Goal: Transaction & Acquisition: Purchase product/service

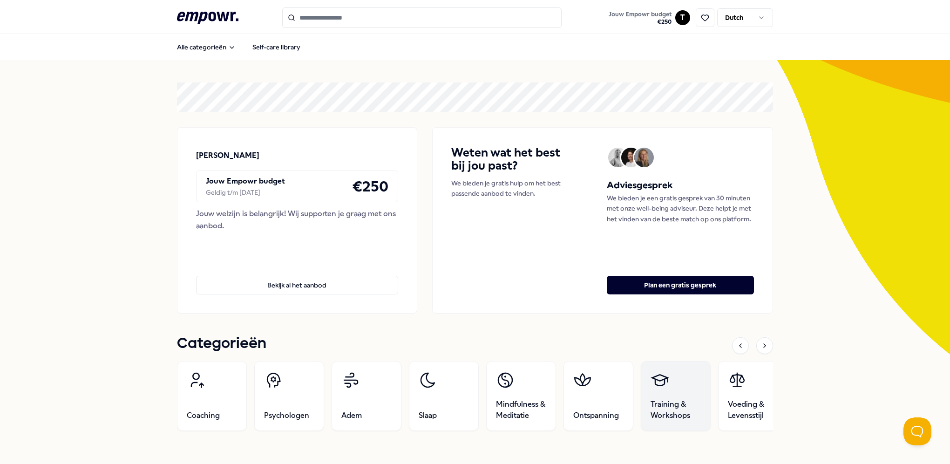
click at [677, 403] on span "Training & Workshops" at bounding box center [676, 410] width 50 height 22
click at [763, 343] on icon at bounding box center [764, 345] width 7 height 7
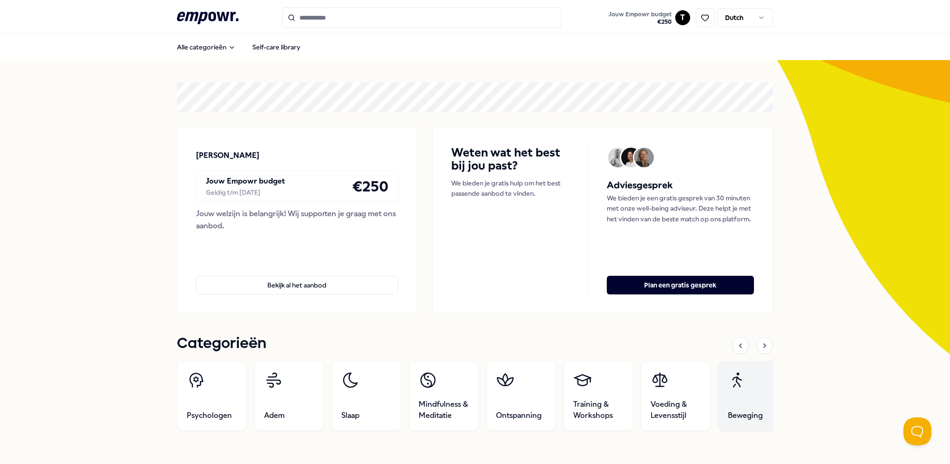
click at [758, 387] on link "Beweging" at bounding box center [753, 396] width 70 height 70
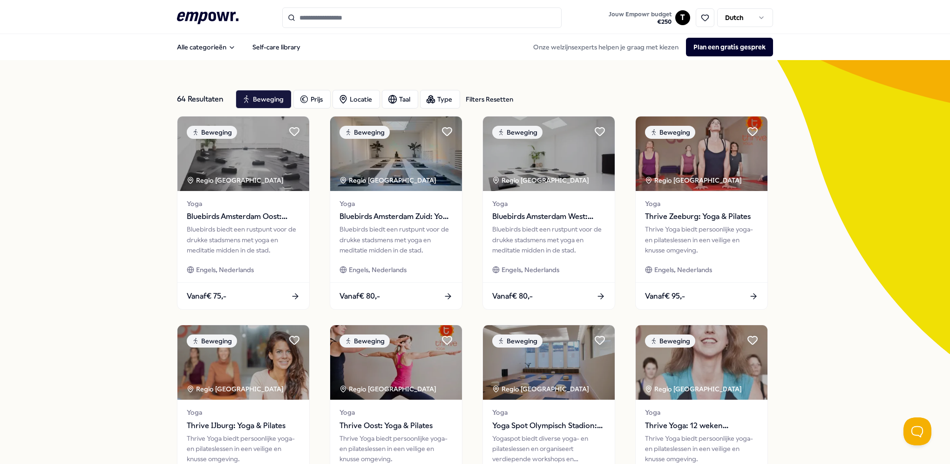
click at [410, 24] on input "Search for products, categories or subcategories" at bounding box center [422, 17] width 280 height 20
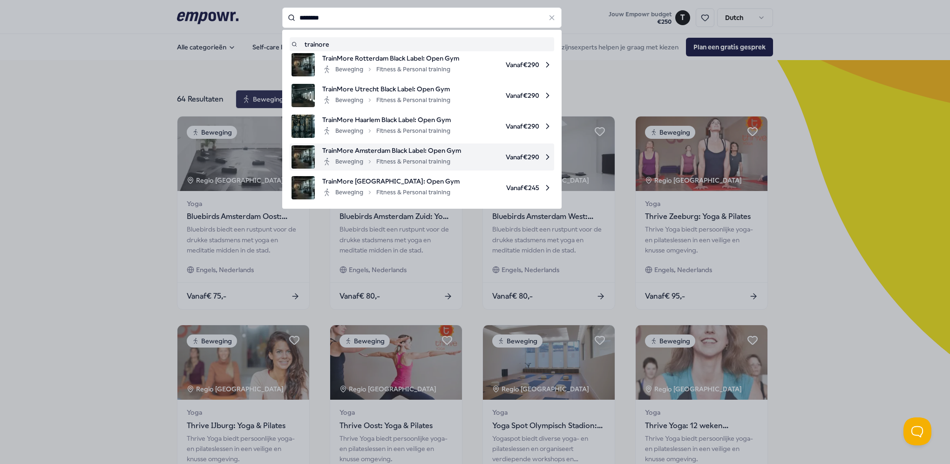
click at [411, 158] on div "Beweging Fitness & Personal training" at bounding box center [386, 161] width 128 height 11
type input "********"
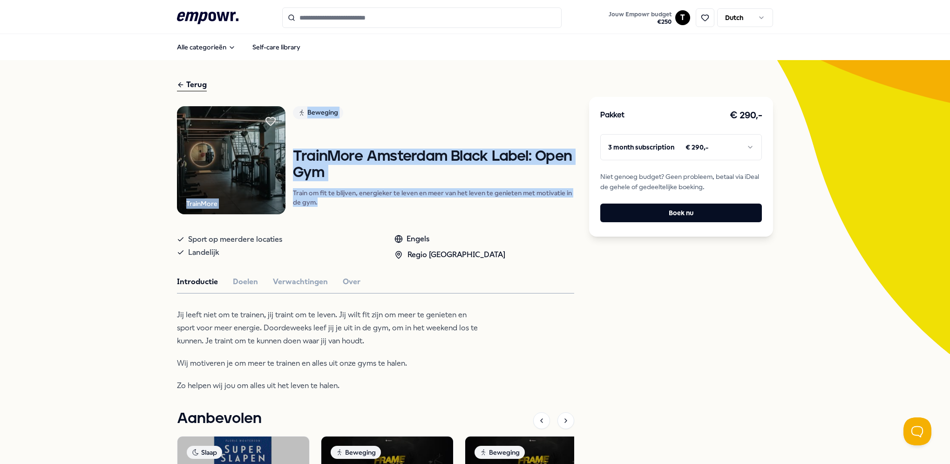
drag, startPoint x: 359, startPoint y: 206, endPoint x: 263, endPoint y: 135, distance: 119.9
click at [263, 135] on div "TrainMore Beweging TrainMore Amsterdam Black Label: Open Gym Train om fit te bl…" at bounding box center [375, 160] width 397 height 109
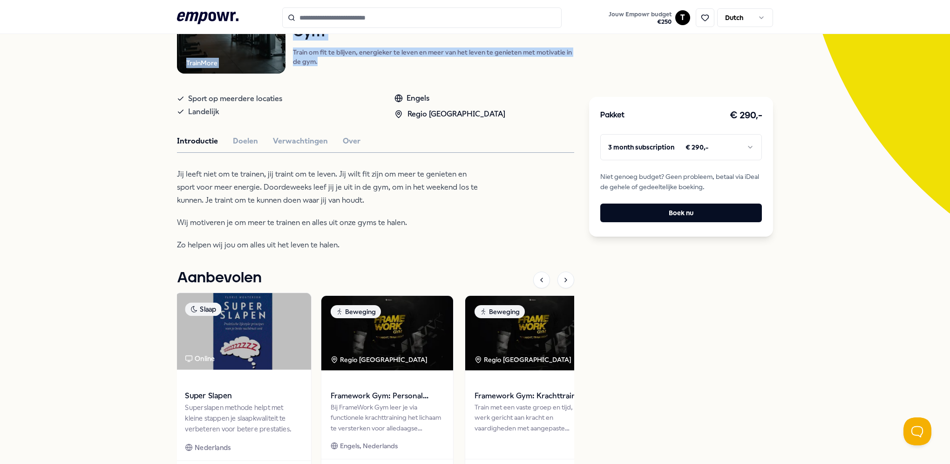
scroll to position [240, 0]
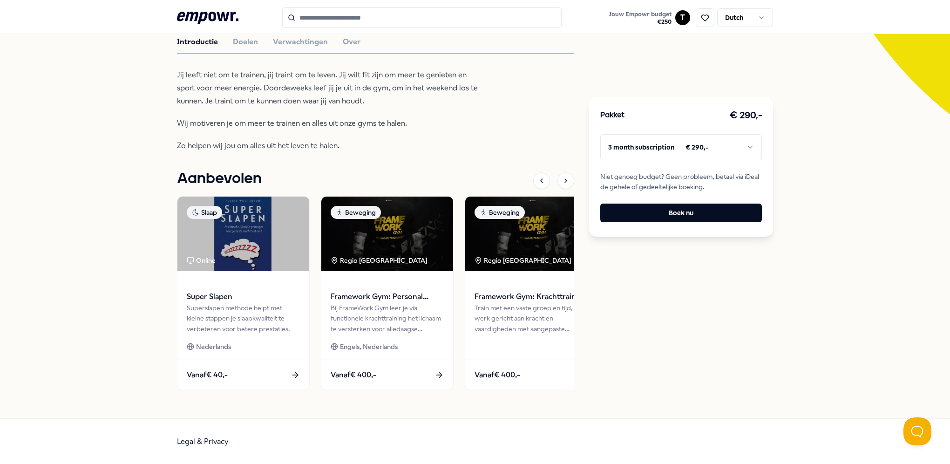
click at [338, 26] on input "Search for products, categories or subcategories" at bounding box center [422, 17] width 280 height 20
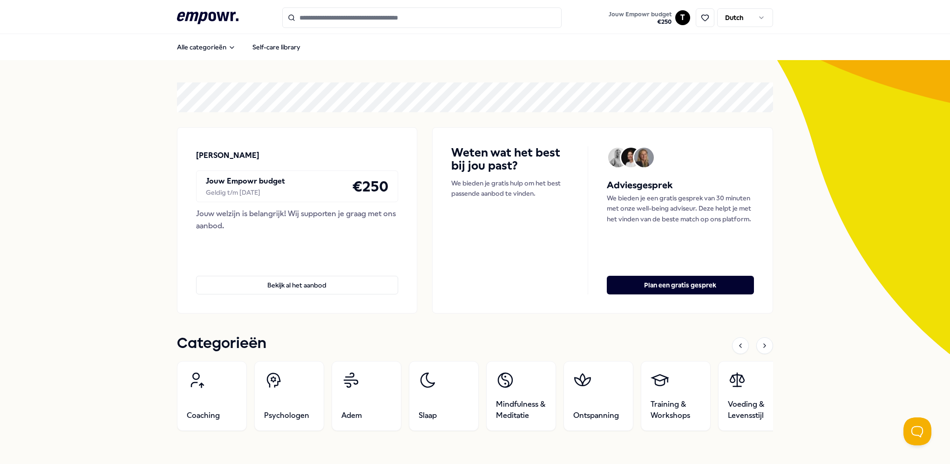
click at [368, 14] on input "Search for products, categories or subcategories" at bounding box center [422, 17] width 280 height 20
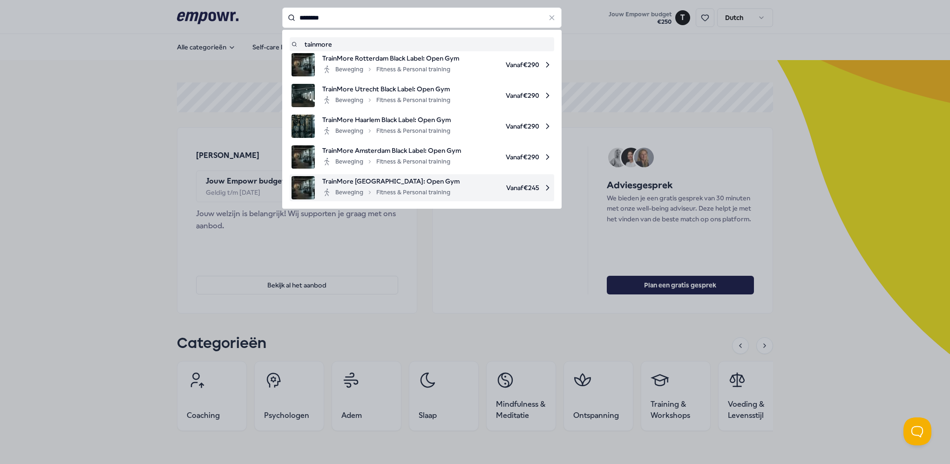
click at [377, 185] on span "TrainMore [GEOGRAPHIC_DATA]: Open Gym" at bounding box center [390, 181] width 137 height 10
type input "********"
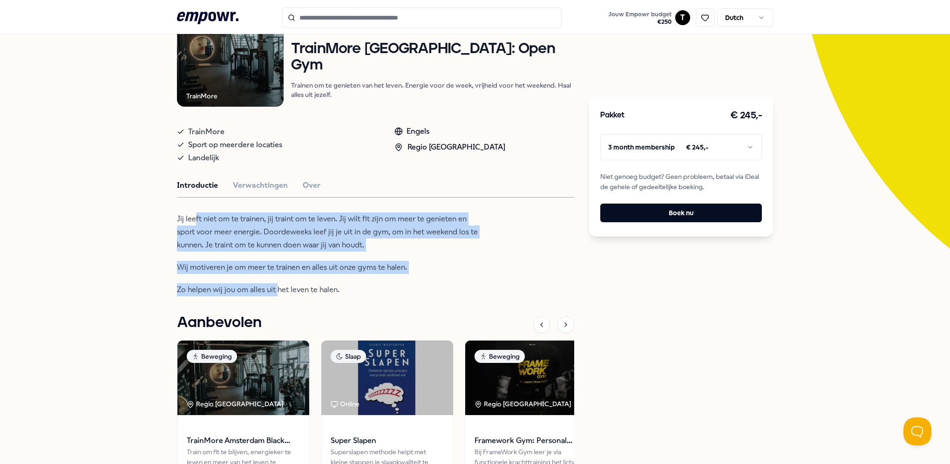
drag, startPoint x: 274, startPoint y: 294, endPoint x: 191, endPoint y: 223, distance: 108.4
click at [191, 223] on div "Jij leeft niet om te trainen, jij traint om te leven. Jij wilt fit zijn om meer…" at bounding box center [328, 254] width 303 height 84
click at [191, 223] on p "Jij leeft niet om te trainen, jij traint om te leven. Jij wilt fit zijn om meer…" at bounding box center [328, 231] width 303 height 39
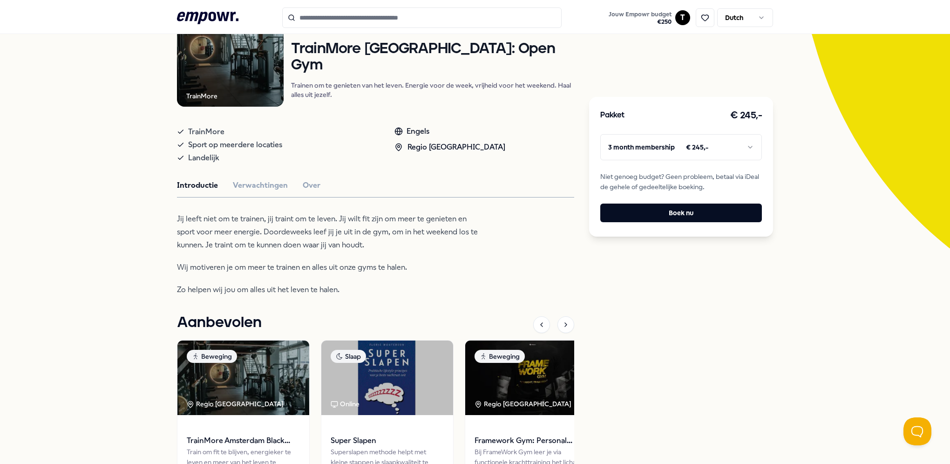
click at [181, 218] on p "Jij leeft niet om te trainen, jij traint om te leven. Jij wilt fit zijn om meer…" at bounding box center [328, 231] width 303 height 39
click at [243, 181] on button "Verwachtingen" at bounding box center [260, 185] width 55 height 12
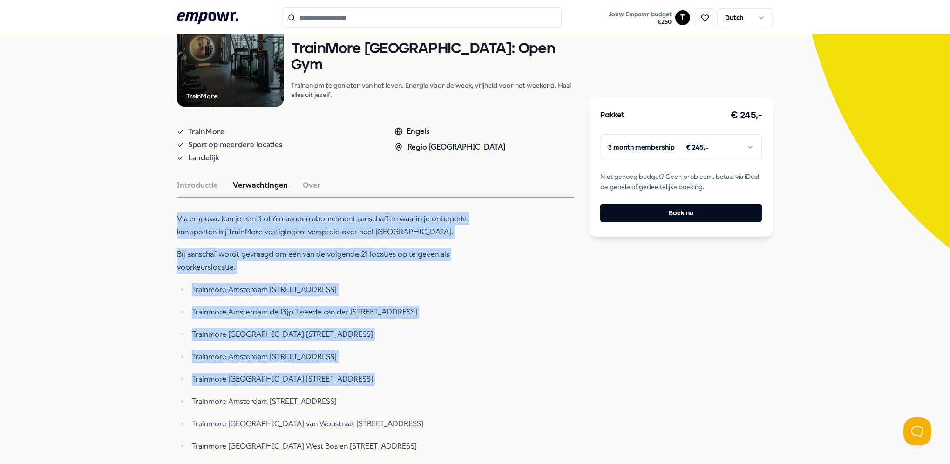
drag, startPoint x: 147, startPoint y: 225, endPoint x: 39, endPoint y: 395, distance: 200.9
click at [39, 395] on div "Terug TrainMore Beweging TrainMore [GEOGRAPHIC_DATA]: Open Gym Trainen om te ge…" at bounding box center [475, 424] width 950 height 941
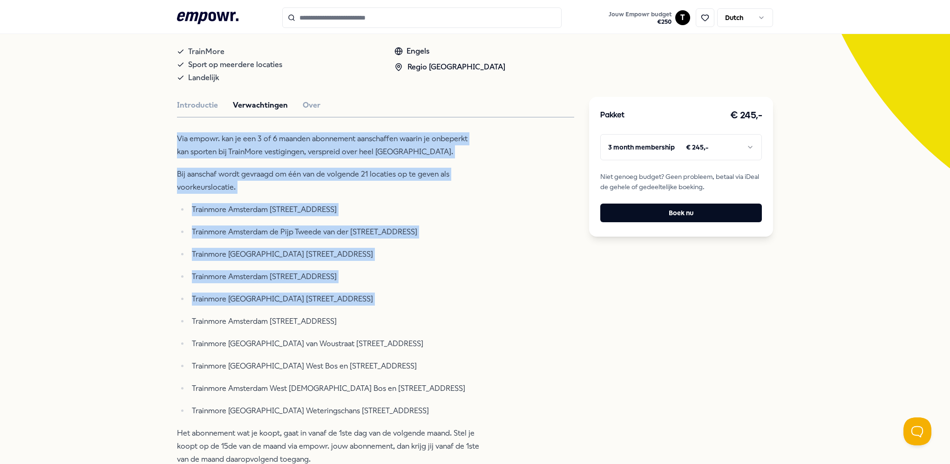
scroll to position [246, 0]
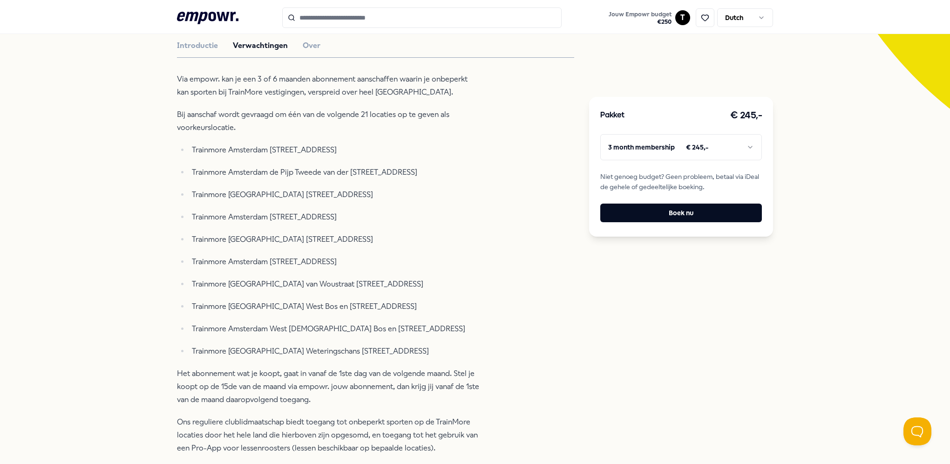
click at [183, 279] on ul "Trainmore [GEOGRAPHIC_DATA] [STREET_ADDRESS] Trainmore [GEOGRAPHIC_DATA] de [GE…" at bounding box center [328, 250] width 303 height 214
click at [195, 242] on p "Trainmore [GEOGRAPHIC_DATA] [STREET_ADDRESS]" at bounding box center [336, 239] width 288 height 13
click at [194, 242] on p "Trainmore [GEOGRAPHIC_DATA] [STREET_ADDRESS]" at bounding box center [336, 239] width 288 height 13
drag, startPoint x: 188, startPoint y: 239, endPoint x: 382, endPoint y: 242, distance: 193.8
click at [382, 242] on p "Trainmore [GEOGRAPHIC_DATA] [STREET_ADDRESS]" at bounding box center [336, 239] width 288 height 13
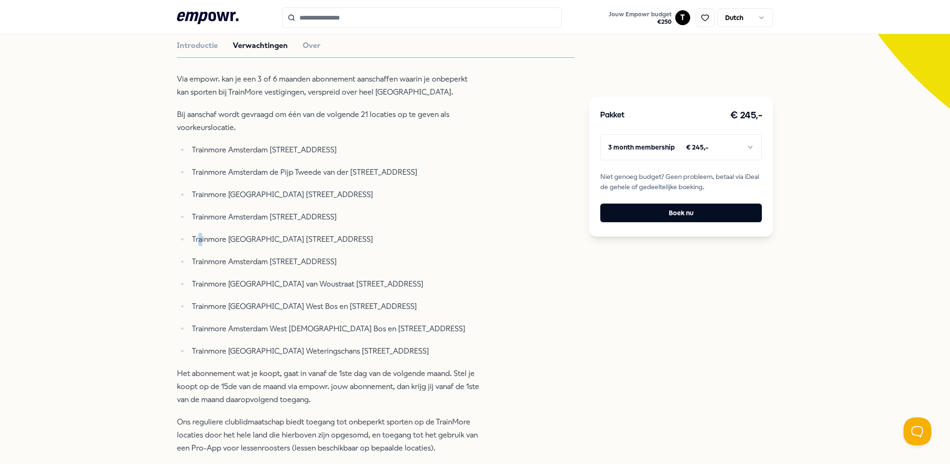
click at [382, 242] on p "Trainmore [GEOGRAPHIC_DATA] [STREET_ADDRESS]" at bounding box center [336, 239] width 288 height 13
click at [379, 241] on p "Trainmore [GEOGRAPHIC_DATA] [STREET_ADDRESS]" at bounding box center [336, 239] width 288 height 13
click at [368, 237] on p "Trainmore [GEOGRAPHIC_DATA] [STREET_ADDRESS]" at bounding box center [336, 239] width 288 height 13
click at [377, 241] on p "Trainmore [GEOGRAPHIC_DATA] [STREET_ADDRESS]" at bounding box center [336, 239] width 288 height 13
drag, startPoint x: 187, startPoint y: 239, endPoint x: 314, endPoint y: 240, distance: 127.2
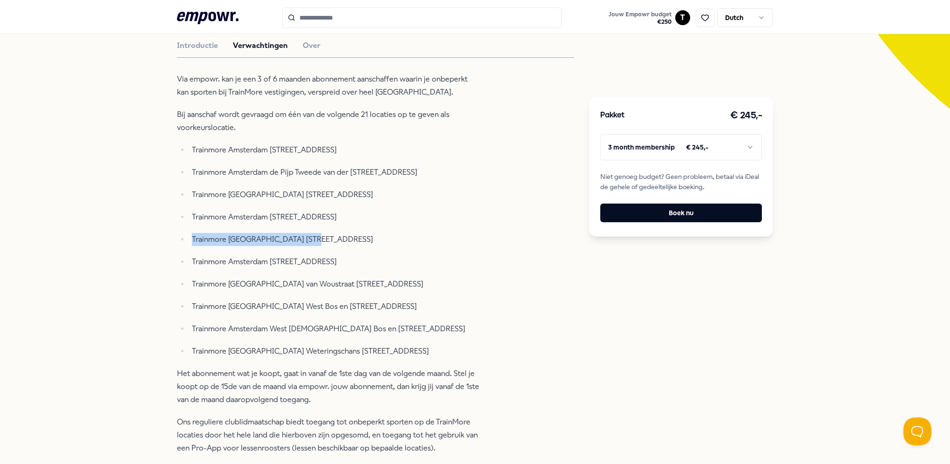
click at [314, 240] on li "Trainmore [GEOGRAPHIC_DATA] [STREET_ADDRESS]" at bounding box center [334, 239] width 291 height 13
copy p "Trainmore [GEOGRAPHIC_DATA] Parnassusweg"
